Goal: Task Accomplishment & Management: Manage account settings

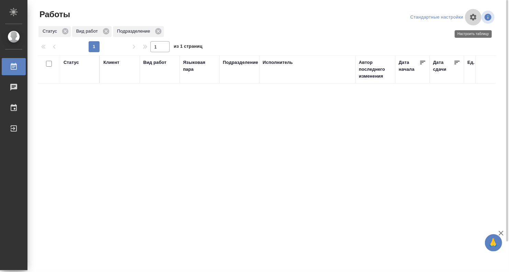
click at [471, 18] on icon "button" at bounding box center [473, 17] width 7 height 7
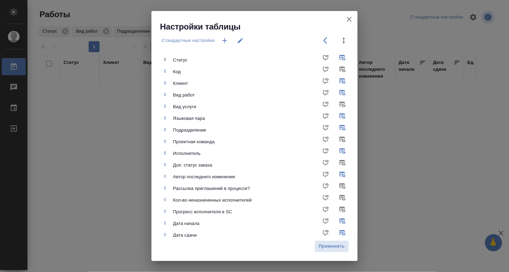
click at [93, 119] on div "Настройки таблицы Стандартные настройки Статус Код Клиент Вид работ Вид услуги …" at bounding box center [254, 136] width 509 height 272
click at [353, 18] on icon "button" at bounding box center [349, 19] width 8 height 8
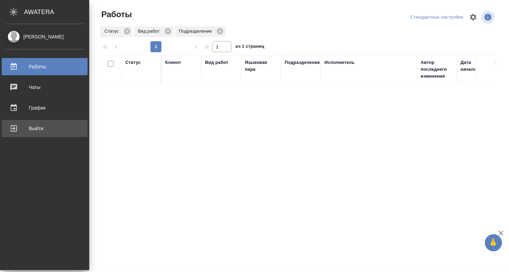
click at [13, 129] on div "Выйти" at bounding box center [44, 128] width 79 height 10
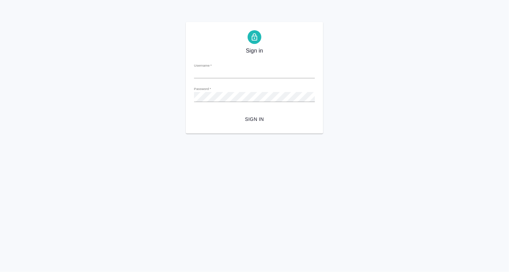
type input "e.denisova@awatera.com"
click at [258, 116] on span "Sign in" at bounding box center [255, 119] width 110 height 9
